Goal: Participate in discussion: Engage in conversation with other users on a specific topic

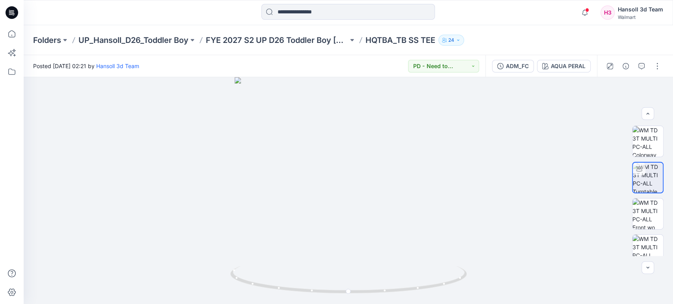
scroll to position [16, 0]
click at [291, 37] on p "FYE 2027 S2 UP D26 Toddler Boy [PERSON_NAME]" at bounding box center [277, 40] width 142 height 11
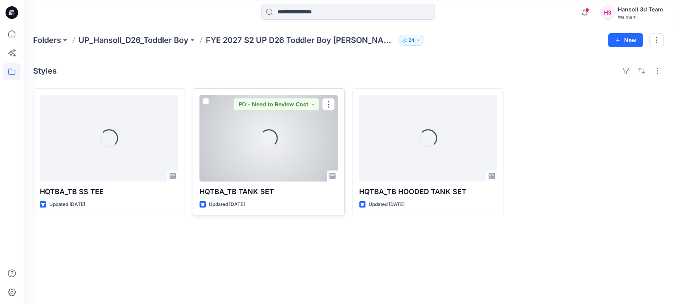
click at [290, 140] on div "Loading..." at bounding box center [269, 138] width 138 height 87
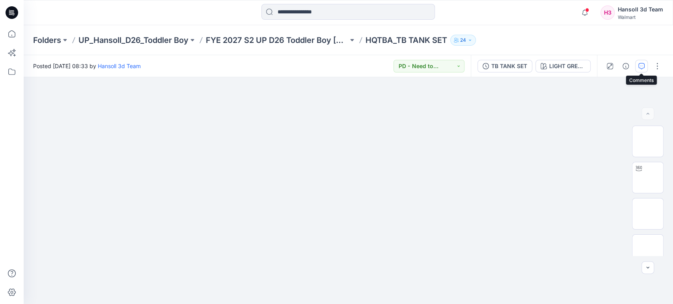
click at [640, 67] on icon "button" at bounding box center [641, 66] width 6 height 6
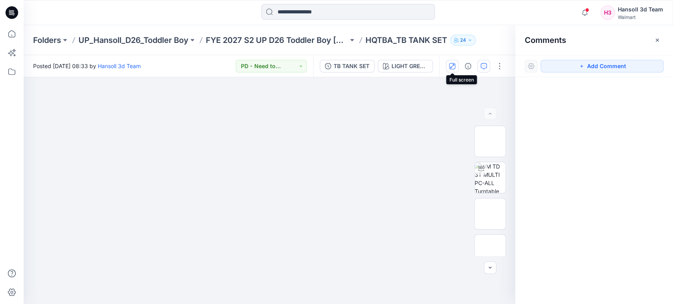
click at [454, 63] on icon "button" at bounding box center [452, 66] width 6 height 6
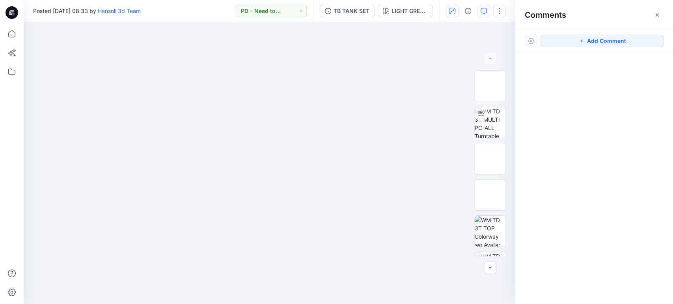
drag, startPoint x: 659, startPoint y: 15, endPoint x: 652, endPoint y: 14, distance: 7.5
click at [659, 15] on icon "button" at bounding box center [657, 15] width 6 height 6
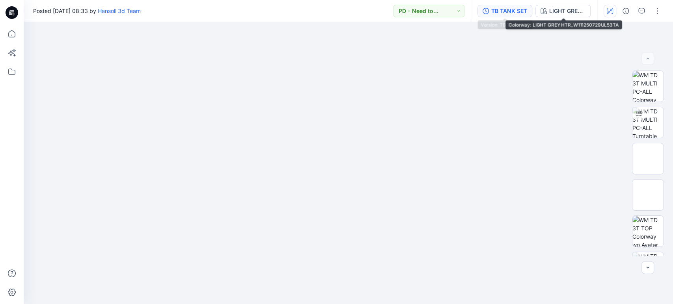
click at [521, 13] on div "TB TANK SET" at bounding box center [509, 11] width 36 height 9
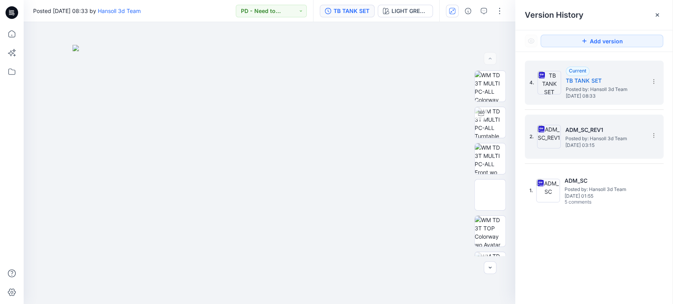
click at [605, 157] on div "2. ADM_SC_REV1 Posted by: Hansoll 3d Team [DATE] 03:15" at bounding box center [594, 137] width 139 height 44
click at [599, 148] on div "2. ADM_SC_REV1 Posted by: Hansoll 3d Team [DATE] 03:15" at bounding box center [589, 137] width 118 height 38
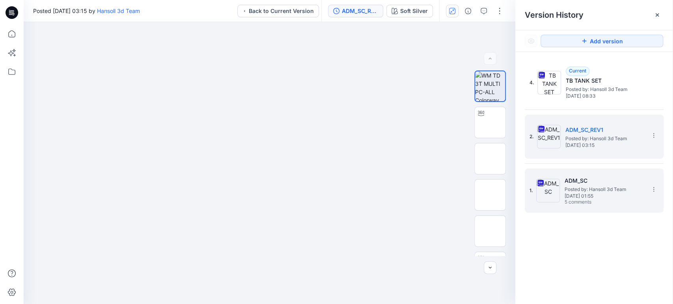
click at [597, 186] on span "Posted by: Hansoll 3d Team" at bounding box center [604, 190] width 79 height 8
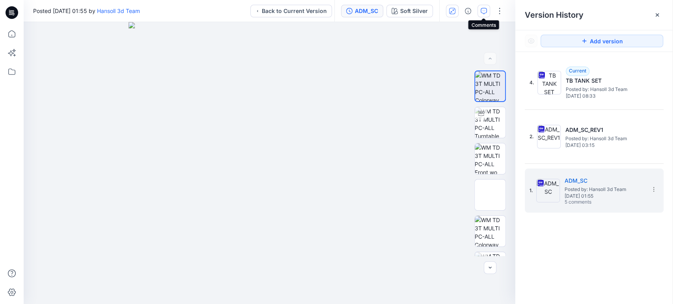
click at [487, 9] on button "button" at bounding box center [484, 11] width 13 height 13
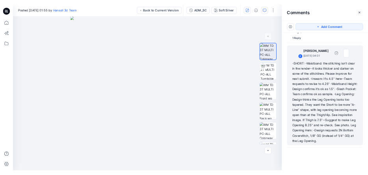
scroll to position [480, 0]
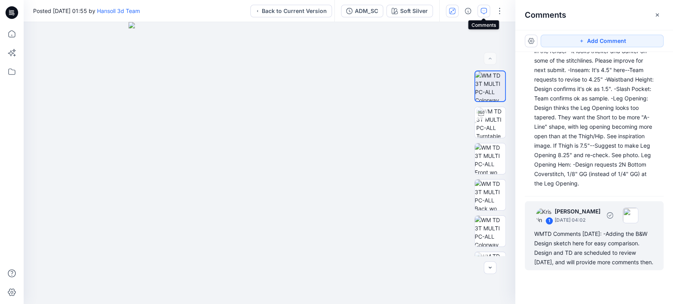
click at [614, 255] on div "WMTD Comments [DATE]: -Adding the B&W Design sketch here for easy comparison. D…" at bounding box center [594, 249] width 120 height 38
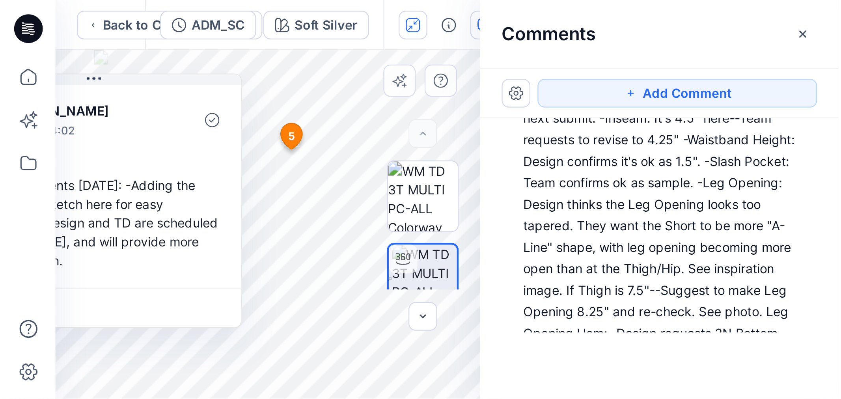
scroll to position [385, 0]
